Goal: Find specific page/section: Find specific page/section

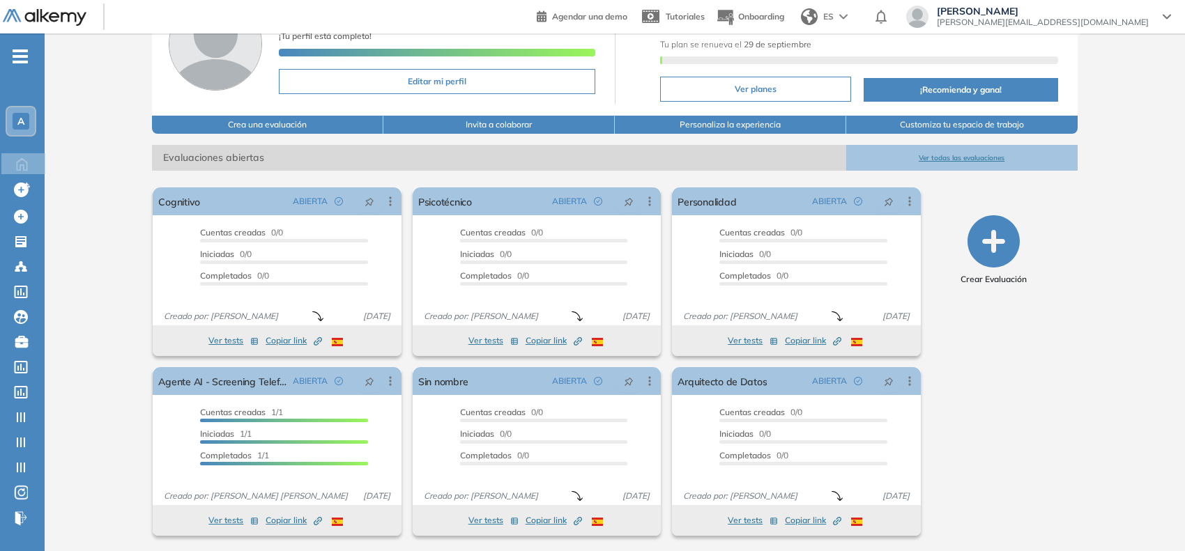
click at [22, 123] on span "A" at bounding box center [20, 121] width 7 height 11
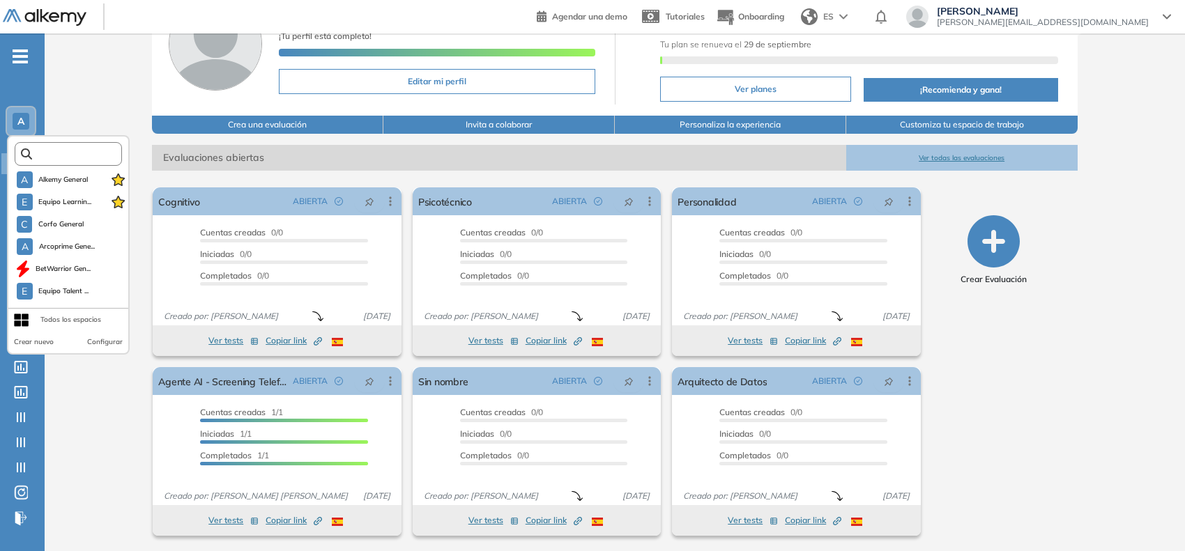
click at [65, 151] on input "text" at bounding box center [72, 154] width 81 height 10
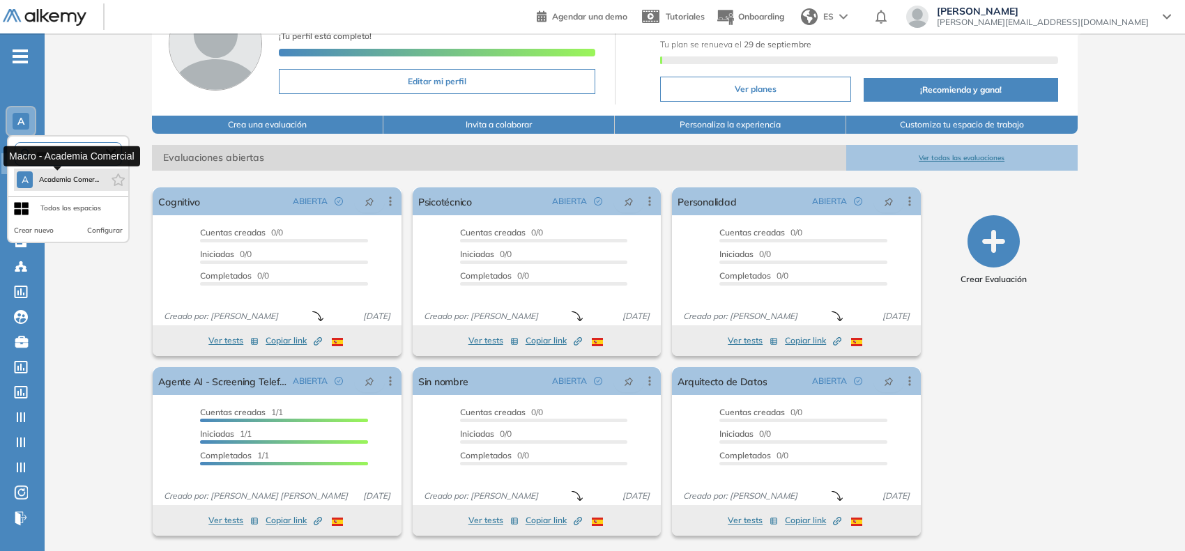
type input "****"
click at [70, 180] on span "Academia Comer..." at bounding box center [68, 179] width 61 height 11
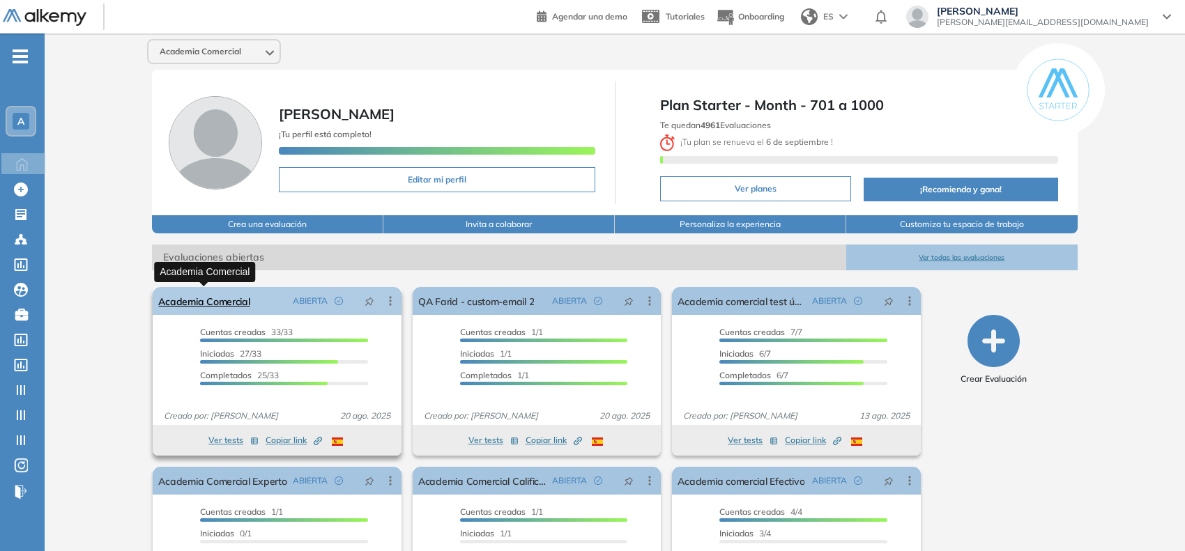
click at [234, 300] on link "Academia Comercial" at bounding box center [203, 301] width 91 height 28
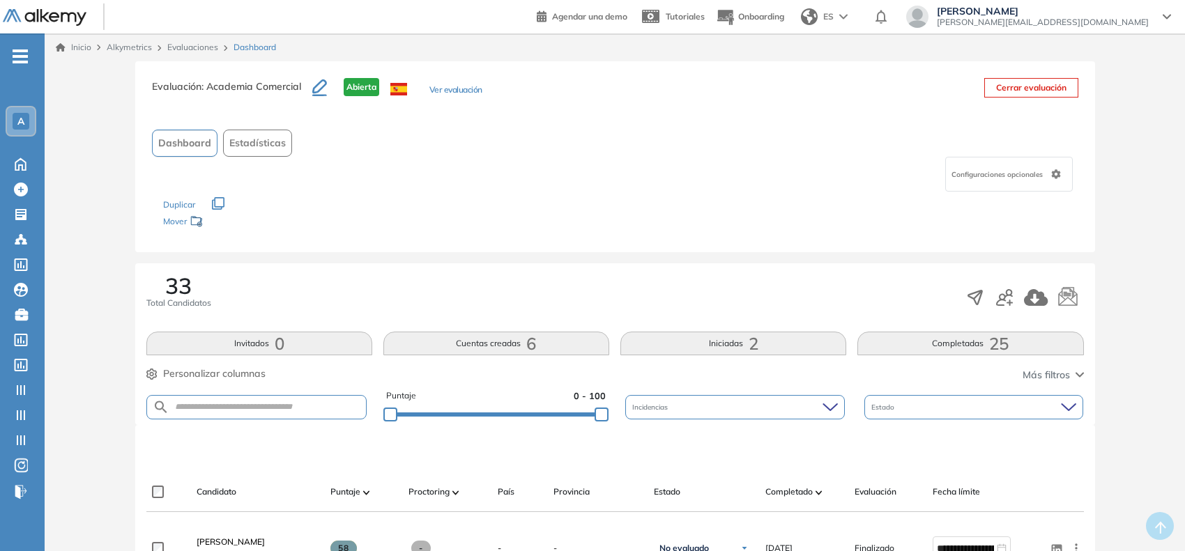
click at [722, 343] on button "Iniciadas 2" at bounding box center [733, 344] width 226 height 24
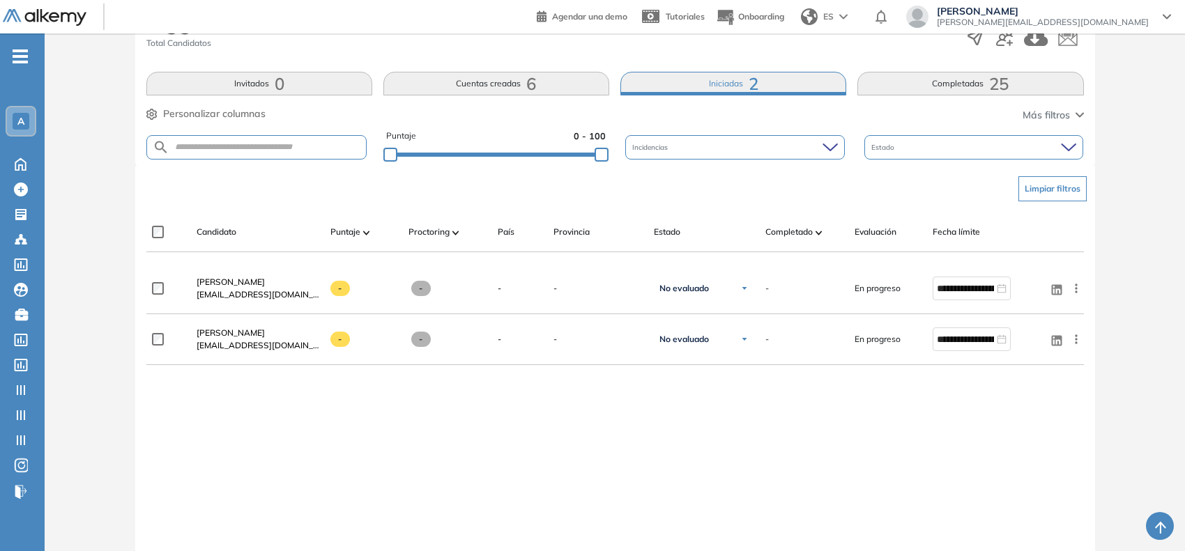
scroll to position [261, 0]
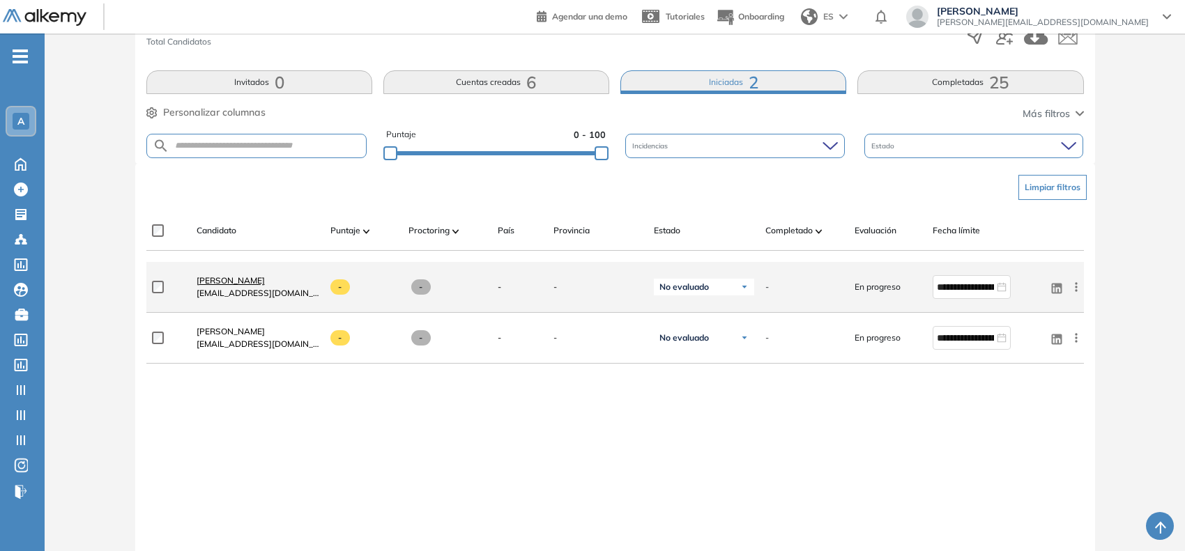
click at [265, 277] on span "[PERSON_NAME]" at bounding box center [231, 280] width 68 height 10
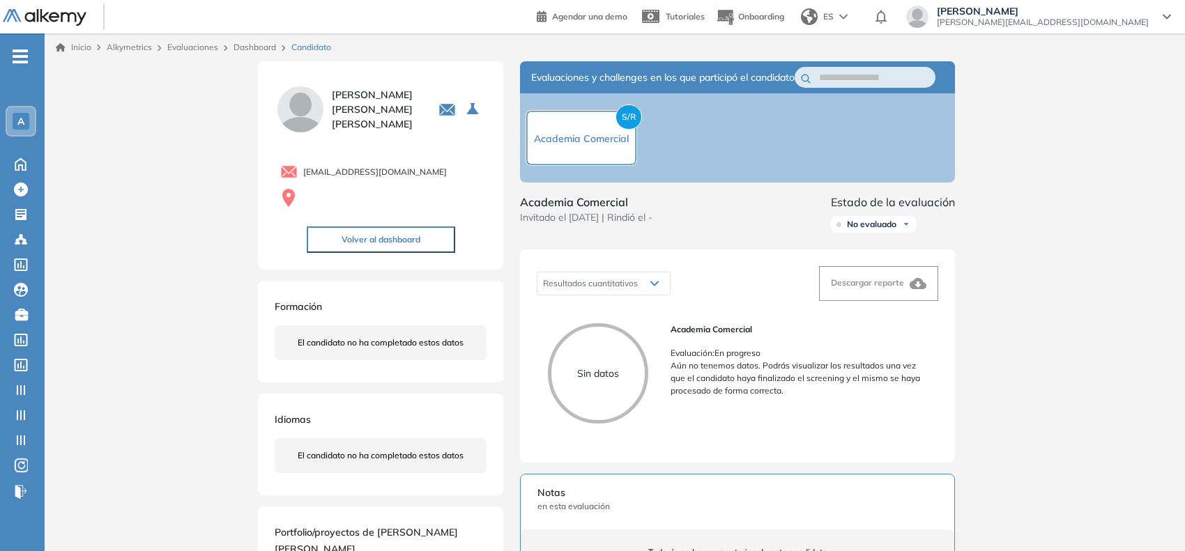
click at [252, 46] on link "Dashboard" at bounding box center [255, 47] width 43 height 10
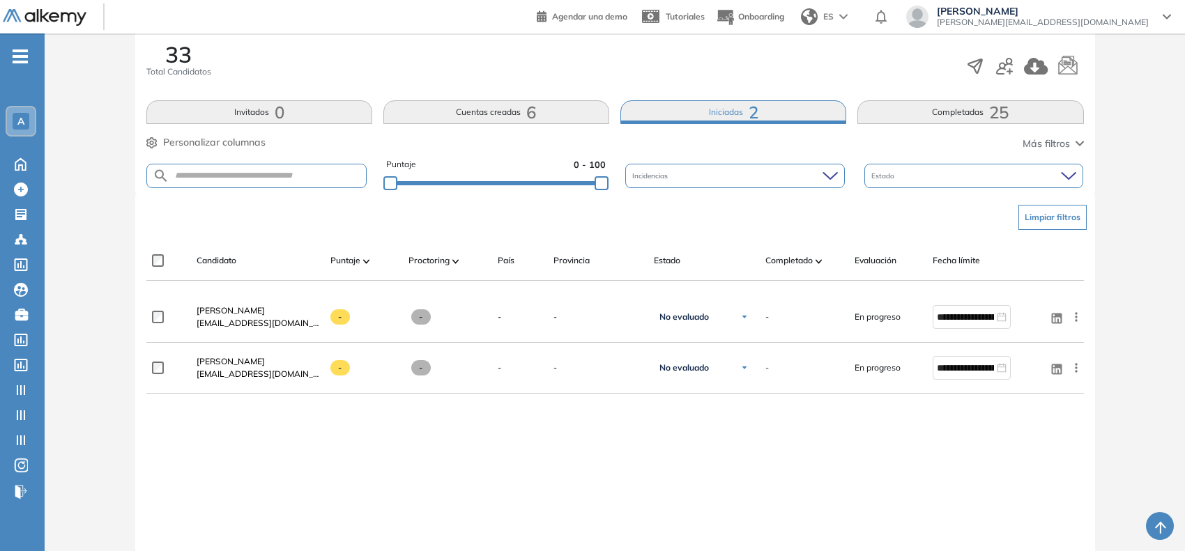
scroll to position [234, 0]
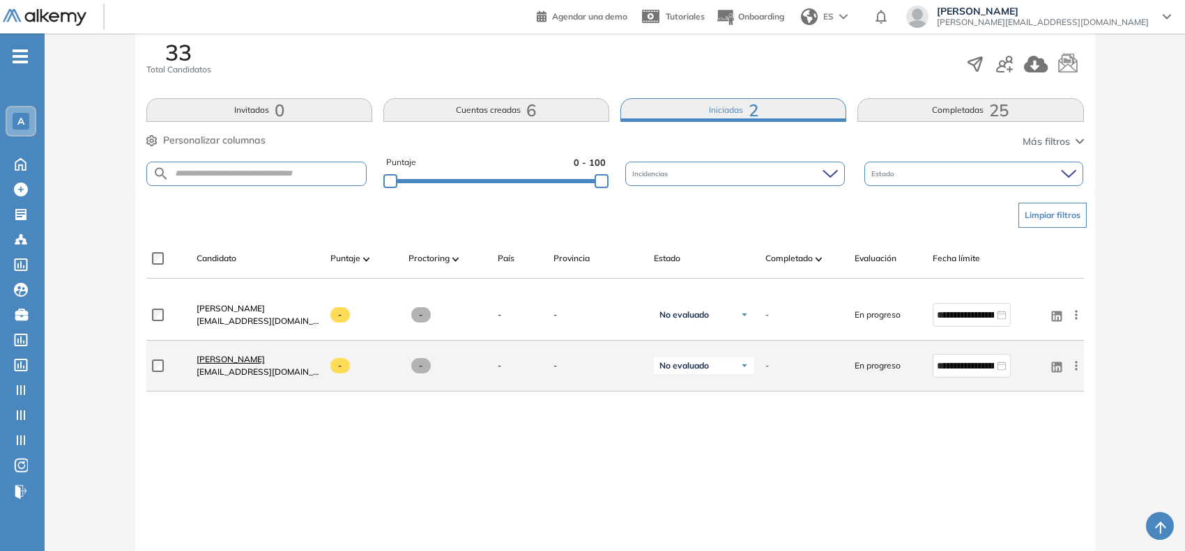
click at [255, 356] on span "[PERSON_NAME]" at bounding box center [231, 359] width 68 height 10
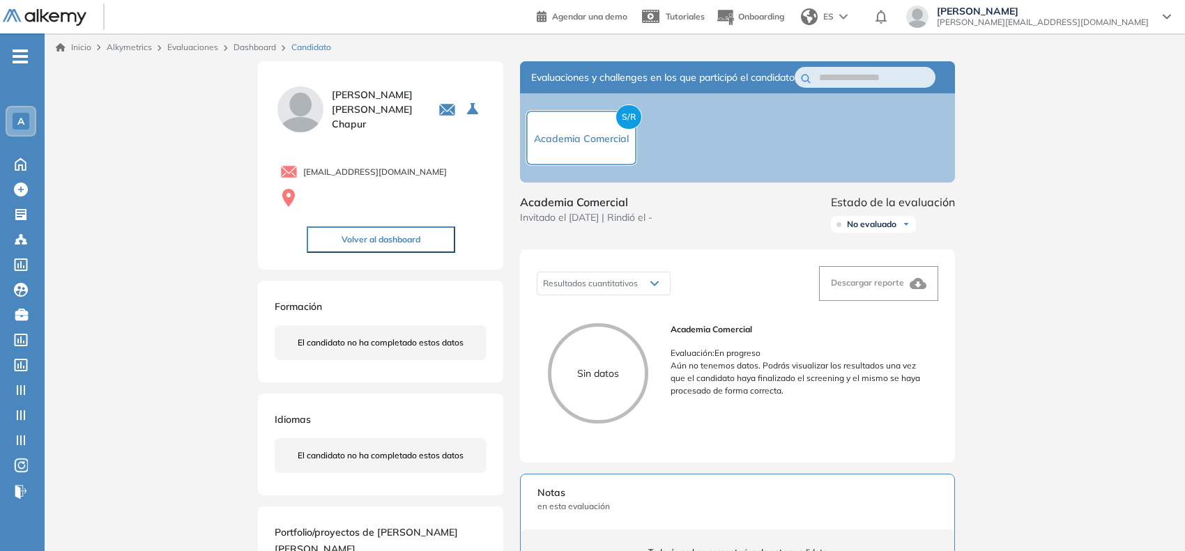
click at [92, 338] on div "Inicio Alkymetrics Evaluaciones Dashboard Candidato Duración : 00:00:00 Cantida…" at bounding box center [615, 466] width 1140 height 866
